Goal: Information Seeking & Learning: Learn about a topic

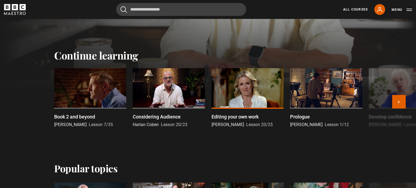
scroll to position [146, 0]
click at [142, 121] on div "Considering Audience Harlan Coben Lesson 20/23" at bounding box center [169, 120] width 72 height 15
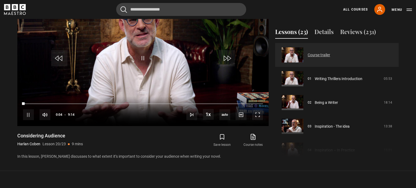
click at [331, 52] on link "Course trailer" at bounding box center [319, 55] width 23 height 6
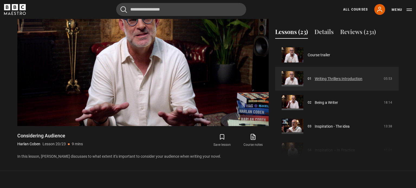
click at [325, 76] on link "Writing Thrillers Introduction" at bounding box center [339, 79] width 48 height 6
click at [315, 76] on link "Writing Thrillers Introduction" at bounding box center [339, 79] width 48 height 6
click at [323, 76] on link "Writing Thrillers Introduction" at bounding box center [339, 79] width 48 height 6
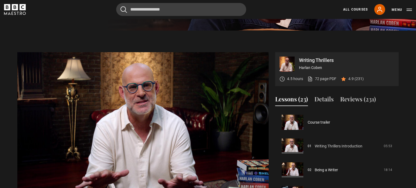
scroll to position [194, 0]
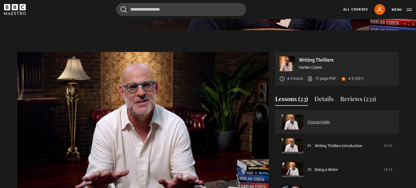
click at [331, 120] on link "Course trailer" at bounding box center [319, 123] width 23 height 6
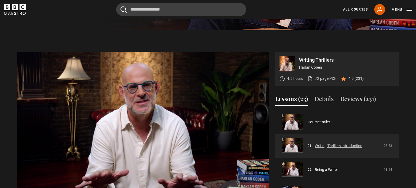
click at [335, 143] on link "Writing Thrillers Introduction" at bounding box center [339, 146] width 48 height 6
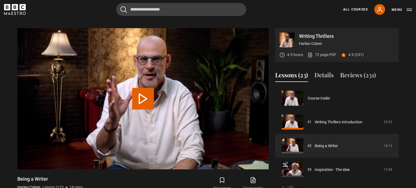
scroll to position [24, 0]
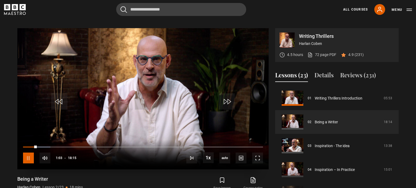
click at [29, 153] on span "Video Player" at bounding box center [28, 158] width 11 height 11
click at [139, 101] on span "Video Player" at bounding box center [143, 102] width 16 height 16
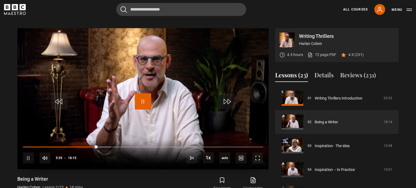
click at [145, 94] on span "Video Player" at bounding box center [143, 102] width 16 height 16
